Goal: Task Accomplishment & Management: Manage account settings

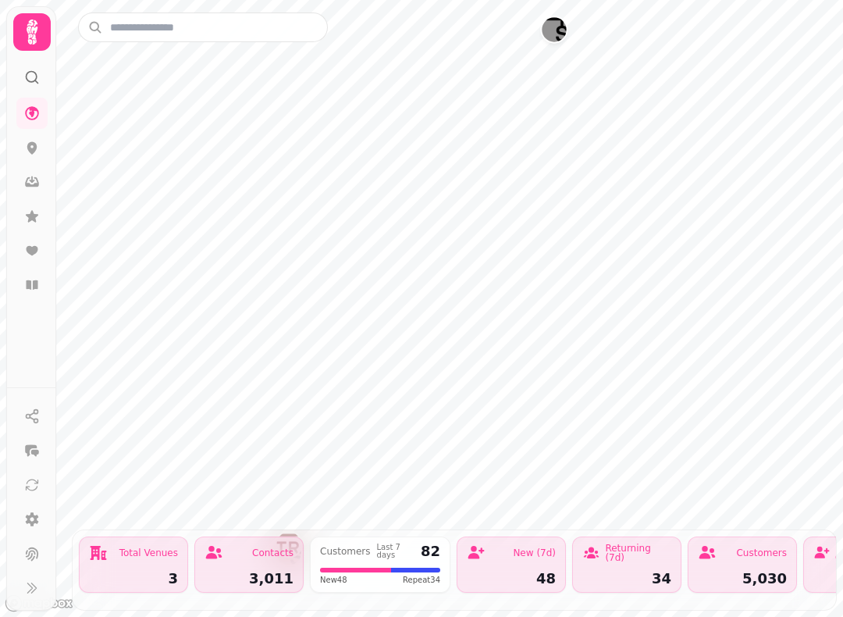
click at [37, 281] on icon at bounding box center [32, 284] width 12 height 9
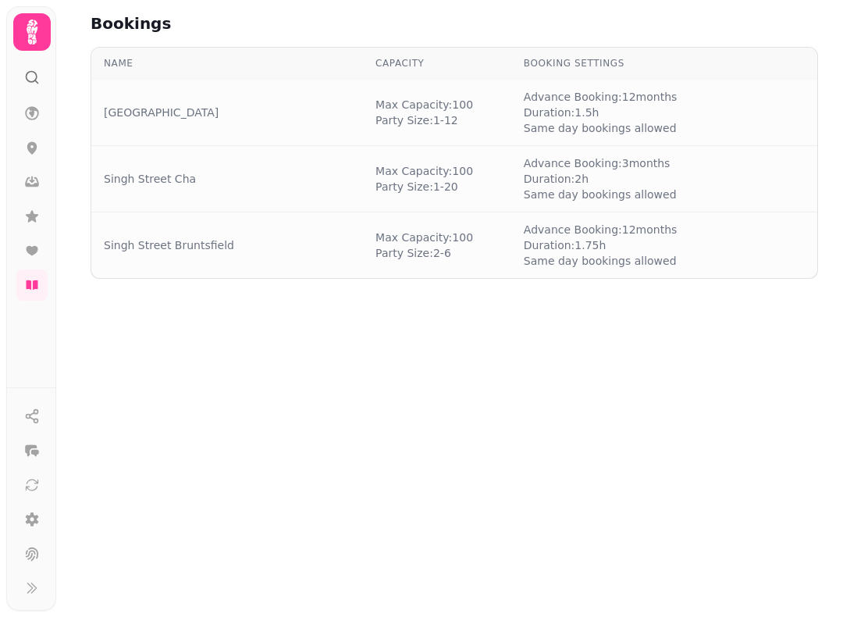
click at [50, 75] on div at bounding box center [32, 308] width 50 height 602
click at [27, 99] on link at bounding box center [31, 113] width 31 height 31
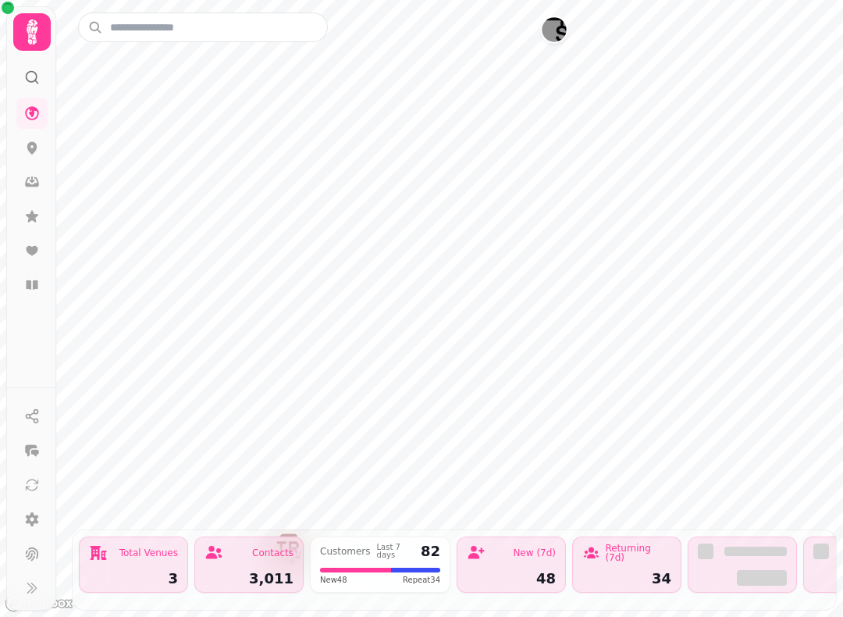
click at [34, 140] on icon at bounding box center [32, 148] width 16 height 16
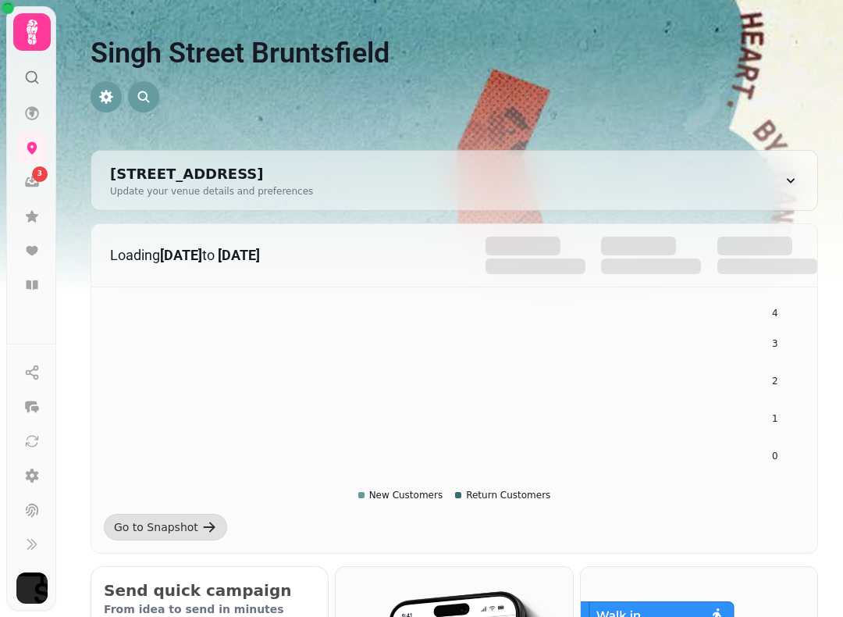
click at [34, 283] on icon at bounding box center [32, 284] width 12 height 9
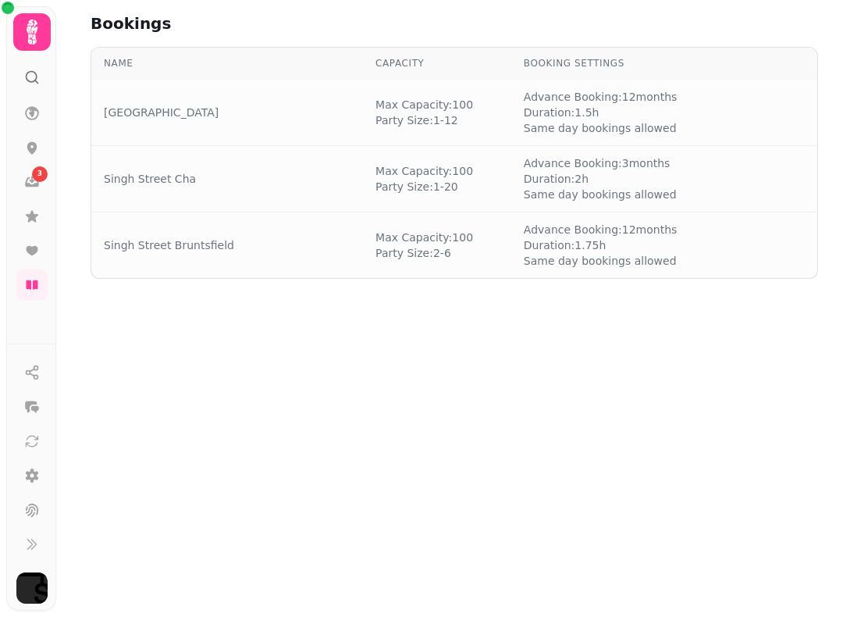
click at [38, 239] on link at bounding box center [31, 250] width 31 height 31
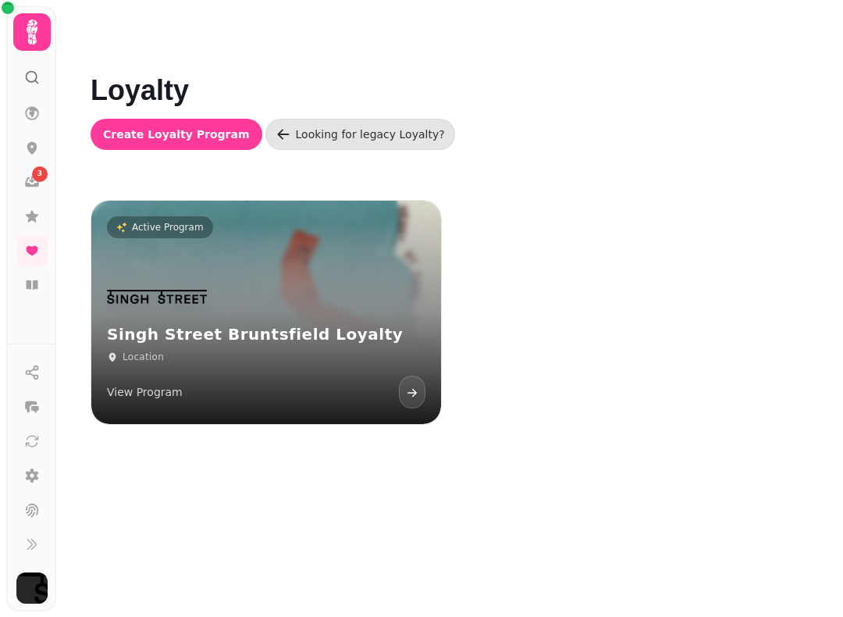
click at [211, 248] on link "Active Program Singh Street Bruntsfield Loyalty Location View Program" at bounding box center [266, 312] width 350 height 223
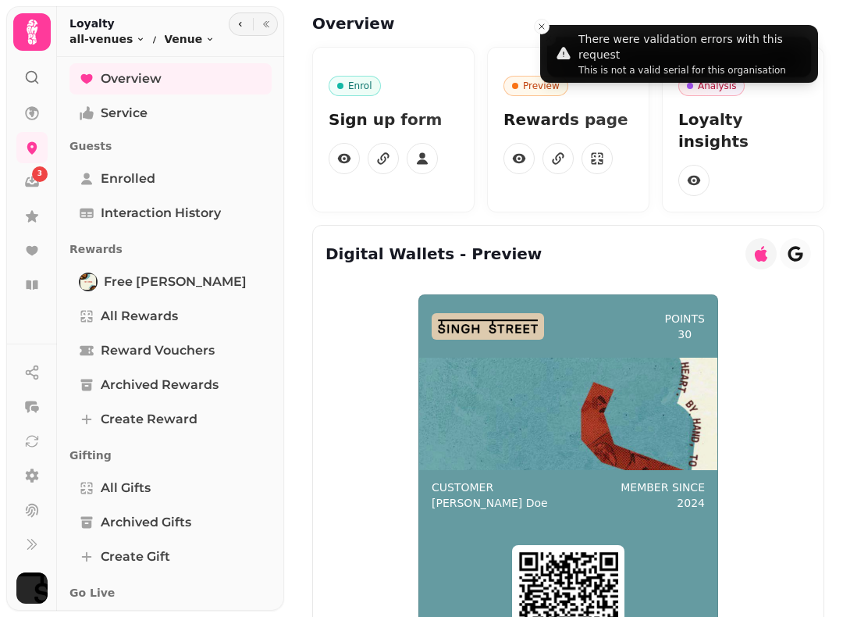
click at [30, 284] on icon at bounding box center [32, 284] width 12 height 9
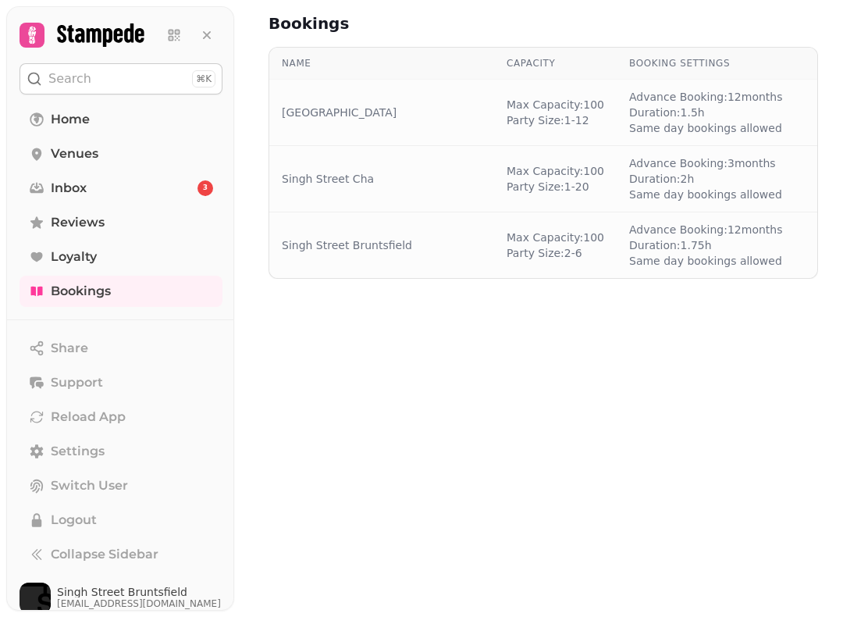
click at [120, 294] on link "Bookings" at bounding box center [121, 290] width 203 height 31
click at [123, 285] on link "Bookings" at bounding box center [121, 290] width 203 height 31
click at [121, 288] on link "Bookings" at bounding box center [121, 290] width 203 height 31
click at [118, 287] on link "Bookings" at bounding box center [121, 290] width 203 height 31
click at [362, 242] on link "Singh Street Bruntsfield" at bounding box center [347, 245] width 130 height 16
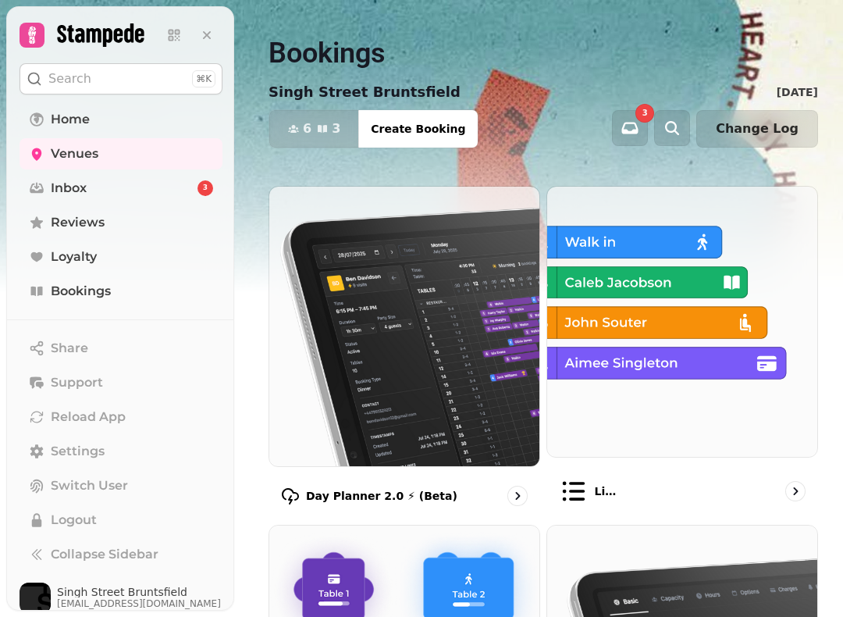
click at [692, 483] on div "List view" at bounding box center [682, 491] width 272 height 55
